Goal: Task Accomplishment & Management: Use online tool/utility

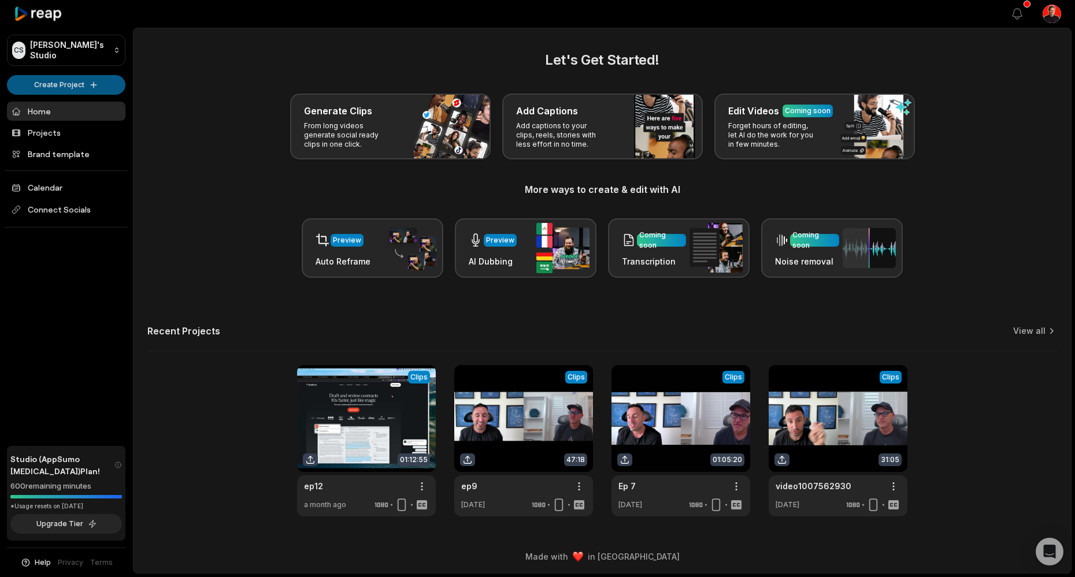
click at [83, 84] on html "[PERSON_NAME] Studio Create Project Home Projects Brand template Calendar Conne…" at bounding box center [537, 288] width 1075 height 577
click at [91, 86] on html "[PERSON_NAME] Studio Create Project Home Projects Brand template Calendar Conne…" at bounding box center [537, 288] width 1075 height 577
click at [85, 87] on html "[PERSON_NAME] Studio Create Project Home Projects Brand template Calendar Conne…" at bounding box center [537, 288] width 1075 height 577
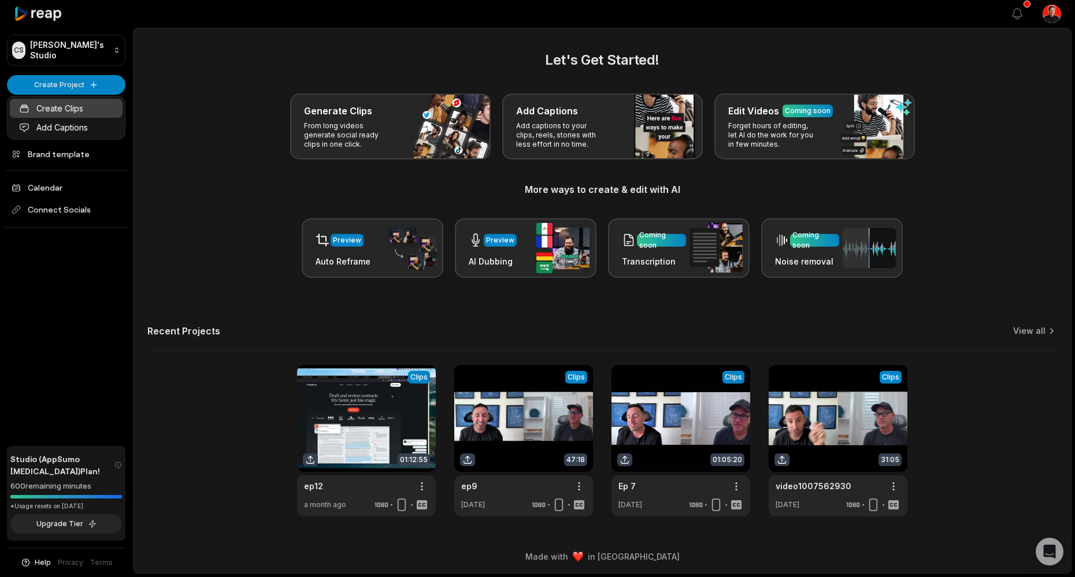
click at [71, 116] on link "Create Clips" at bounding box center [66, 108] width 113 height 19
